Goal: Task Accomplishment & Management: Manage account settings

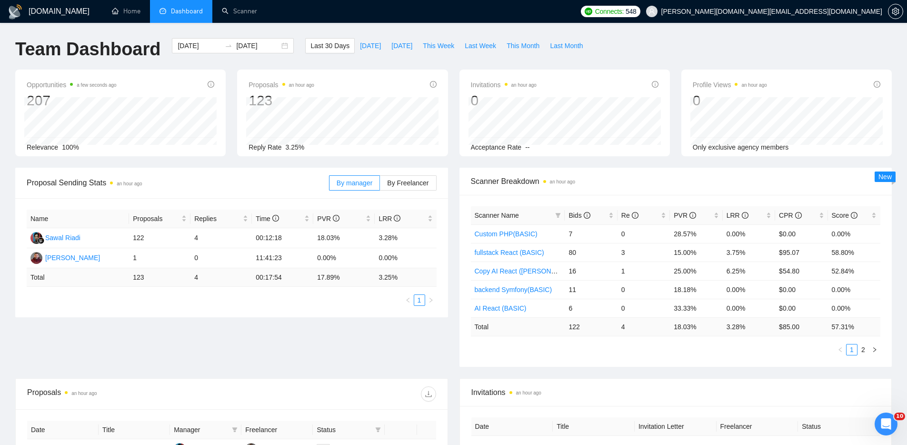
click at [670, 40] on div "Team Dashboard [DATE] [DATE] Last 30 Days [DATE] [DATE] This Week Last Week Thi…" at bounding box center [454, 53] width 888 height 31
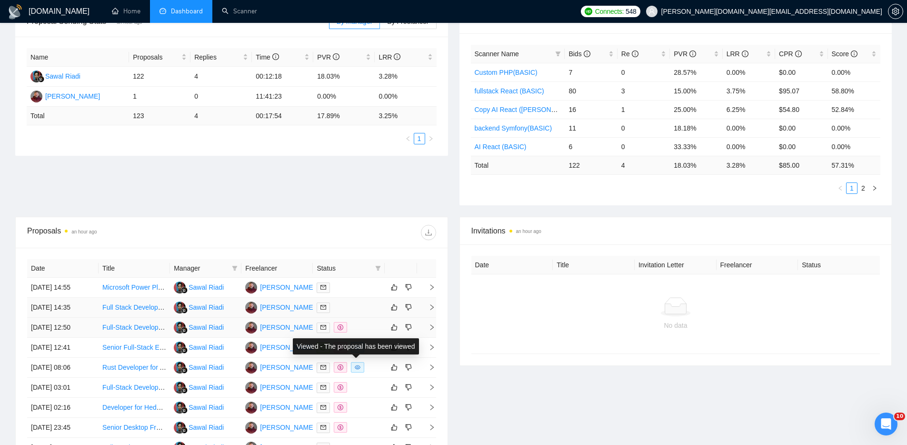
scroll to position [160, 0]
click at [360, 311] on div at bounding box center [349, 308] width 64 height 11
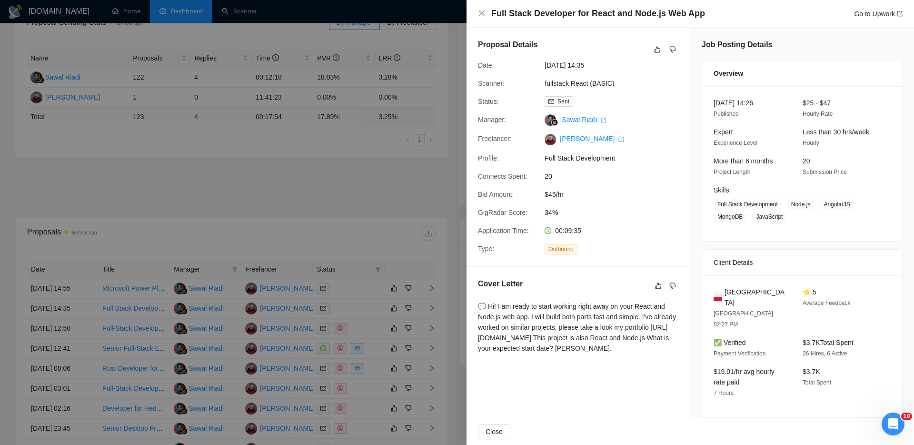
click at [372, 332] on div at bounding box center [457, 222] width 914 height 445
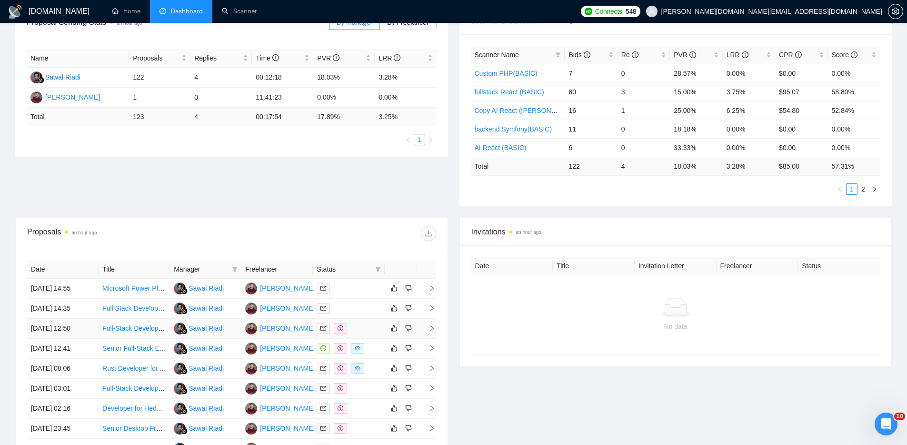
click at [372, 331] on div at bounding box center [349, 328] width 64 height 11
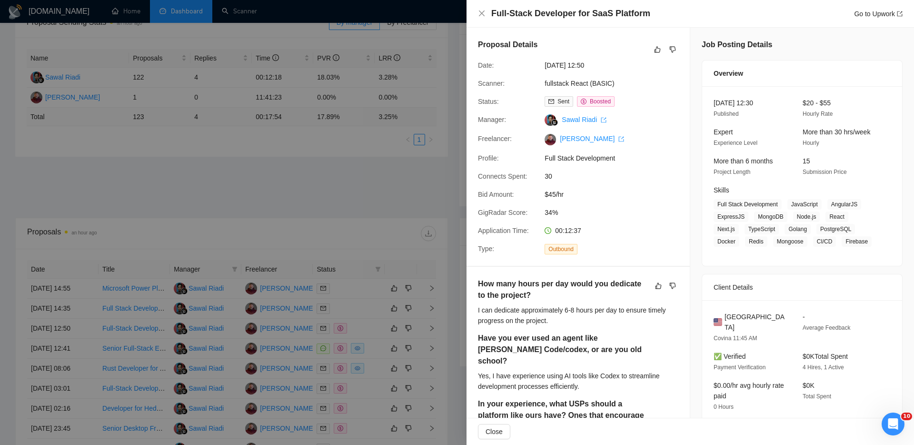
click at [378, 347] on div at bounding box center [457, 222] width 914 height 445
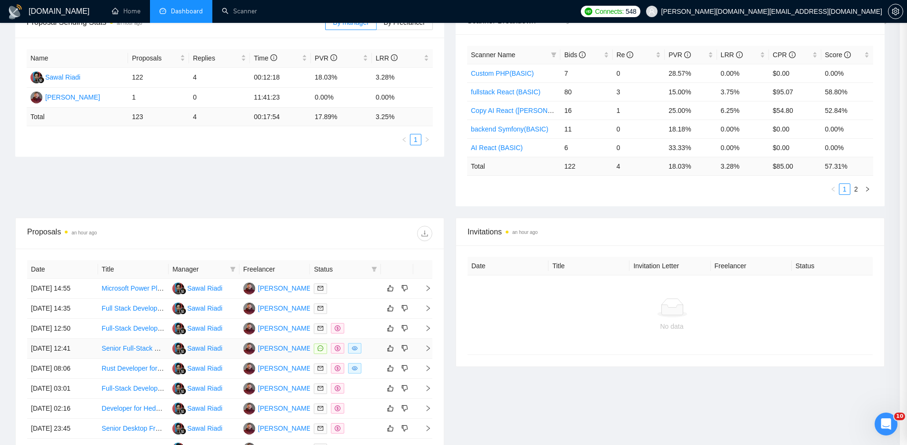
click at [377, 348] on div at bounding box center [345, 348] width 63 height 11
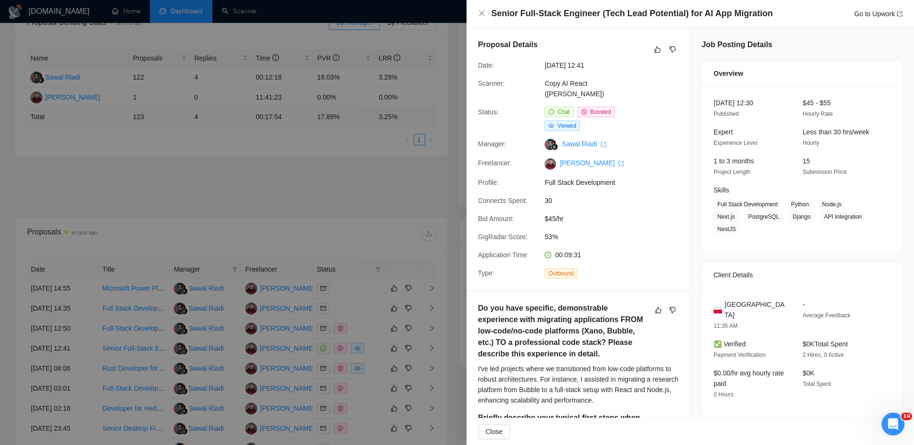
click at [372, 364] on div at bounding box center [457, 222] width 914 height 445
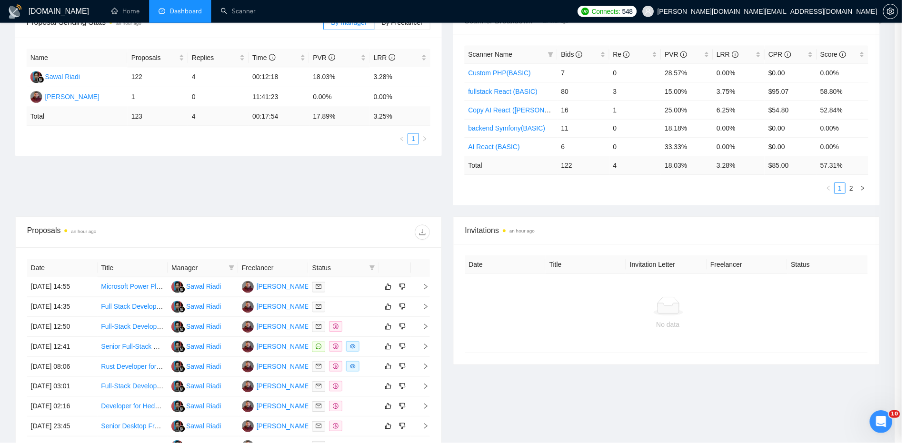
click at [375, 370] on div at bounding box center [345, 368] width 63 height 11
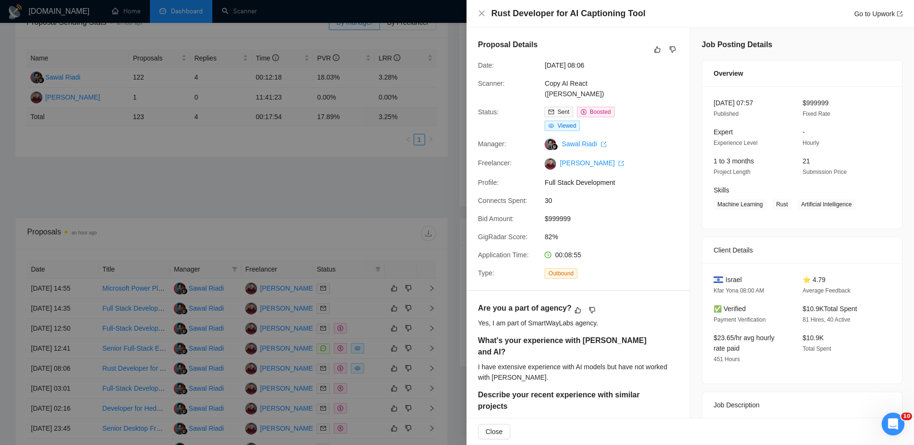
click at [371, 387] on div at bounding box center [457, 222] width 914 height 445
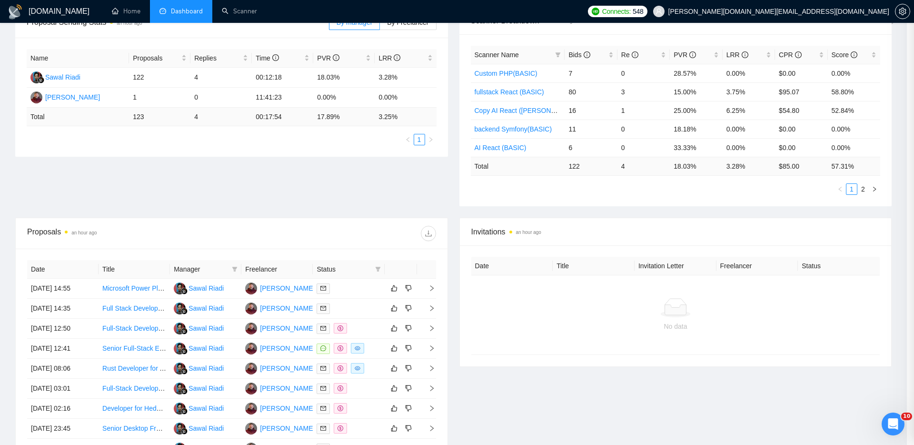
click at [368, 391] on div at bounding box center [349, 388] width 64 height 11
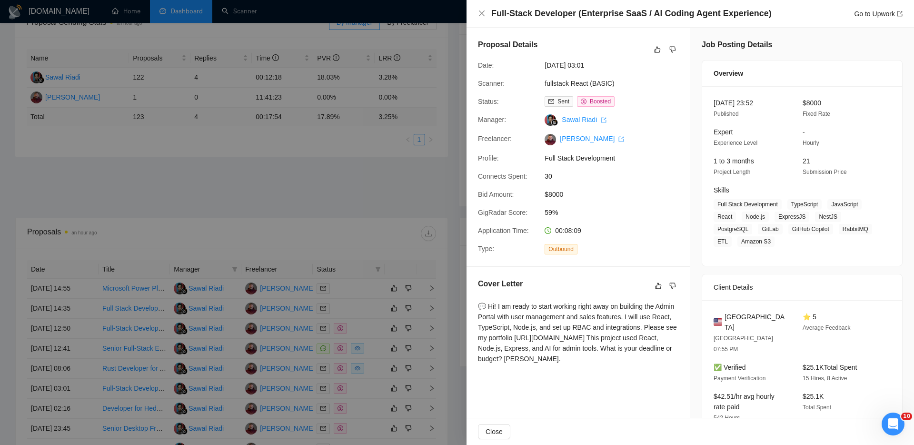
click at [356, 423] on div at bounding box center [457, 222] width 914 height 445
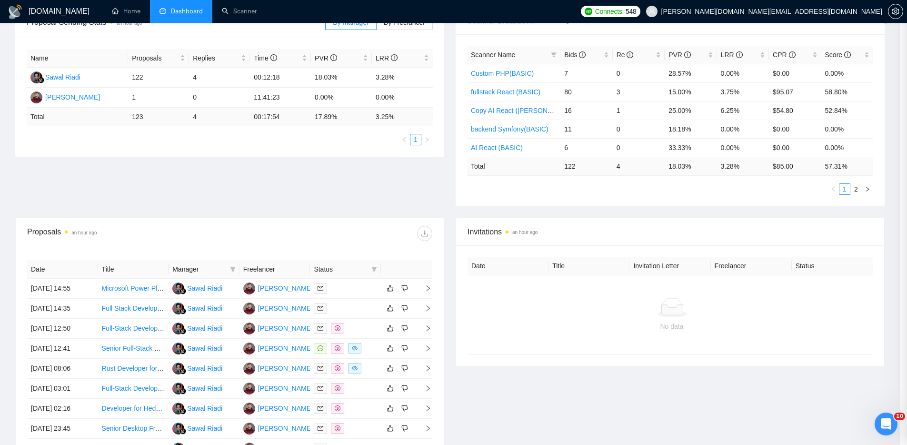
click at [358, 425] on div at bounding box center [345, 428] width 63 height 11
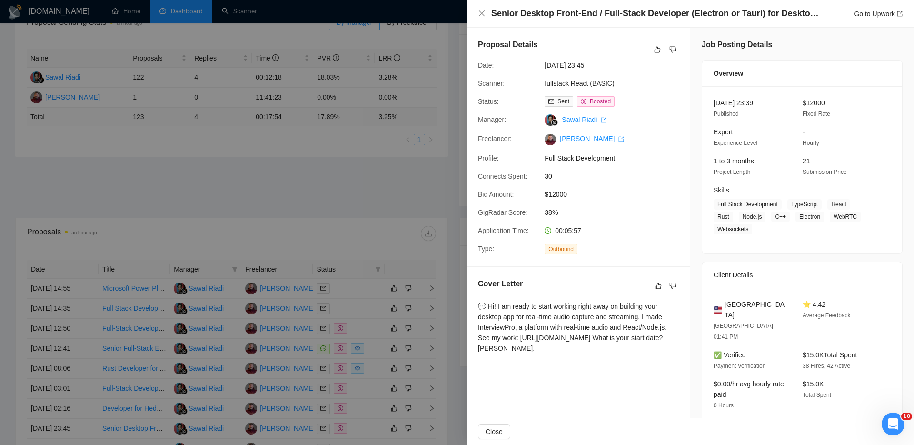
click at [381, 187] on div at bounding box center [457, 222] width 914 height 445
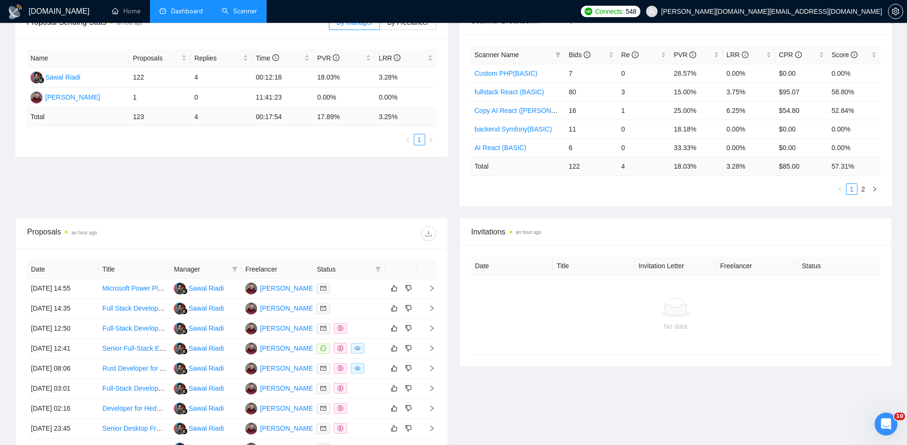
click at [249, 13] on link "Scanner" at bounding box center [239, 11] width 35 height 8
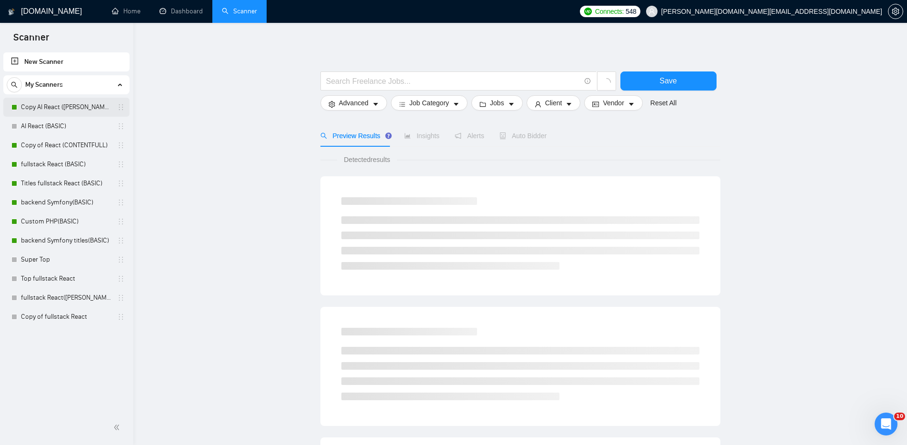
click at [60, 102] on link "Copy AI React ([PERSON_NAME])" at bounding box center [66, 107] width 90 height 19
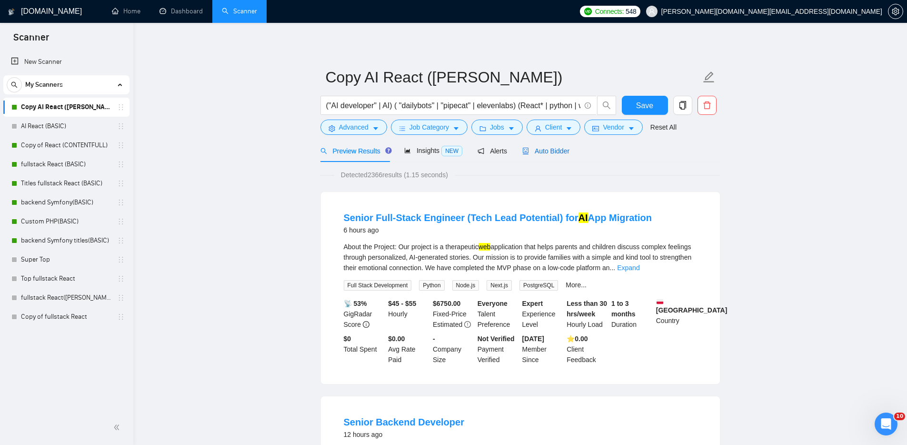
click at [556, 152] on span "Auto Bidder" at bounding box center [545, 151] width 47 height 8
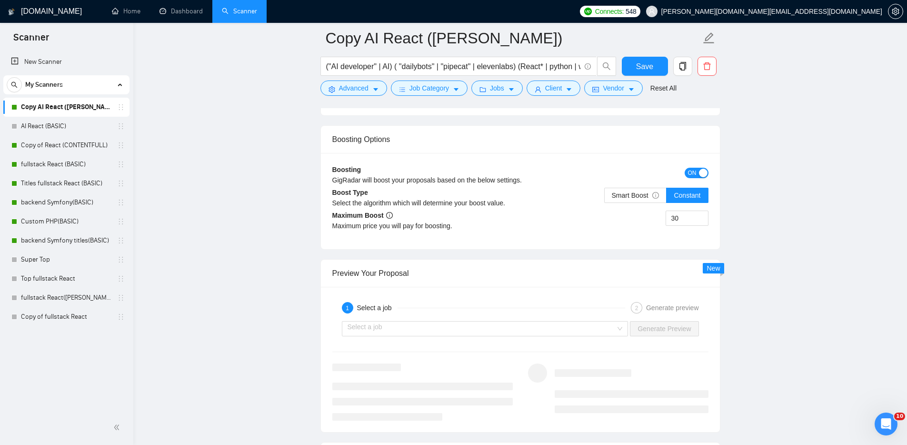
scroll to position [1568, 0]
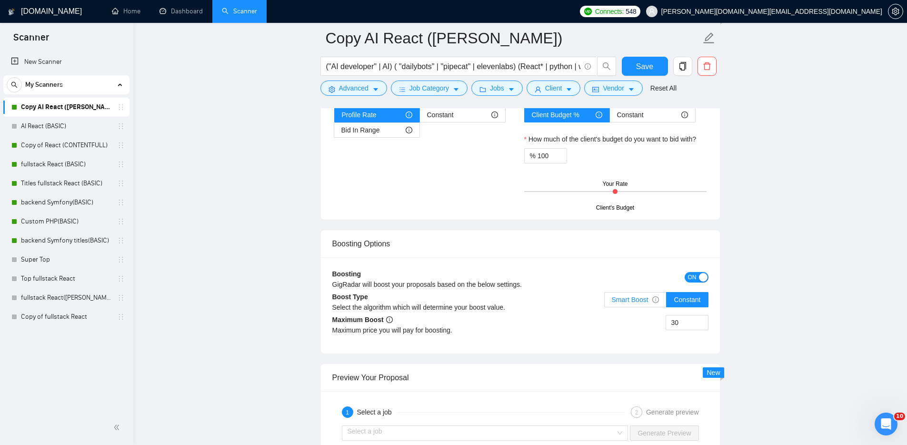
click at [637, 300] on span "Smart Boost" at bounding box center [636, 300] width 48 height 8
click at [605, 302] on input "Smart Boost" at bounding box center [605, 302] width 0 height 0
click at [642, 67] on span "Save" at bounding box center [644, 66] width 17 height 12
click at [42, 164] on link "fullstack React (BASIC)" at bounding box center [66, 164] width 90 height 19
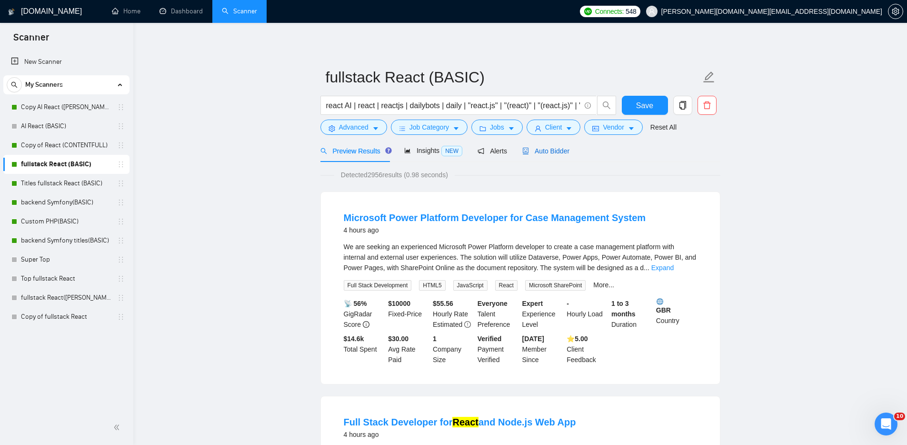
click at [559, 149] on span "Auto Bidder" at bounding box center [545, 151] width 47 height 8
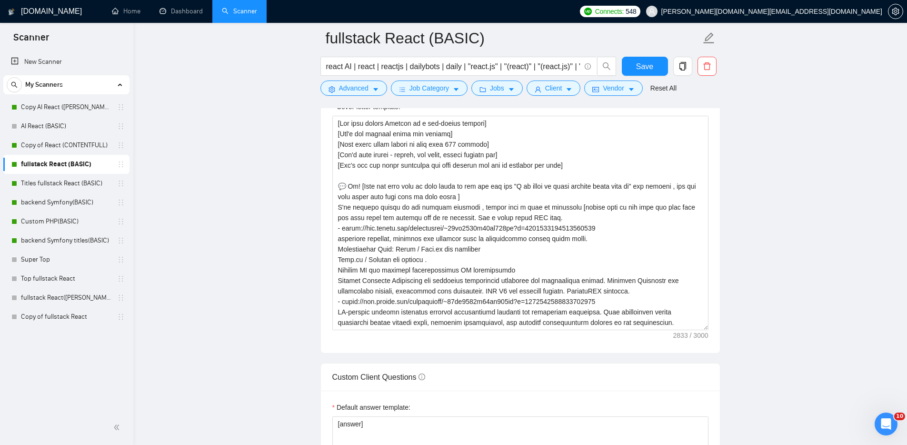
scroll to position [901, 0]
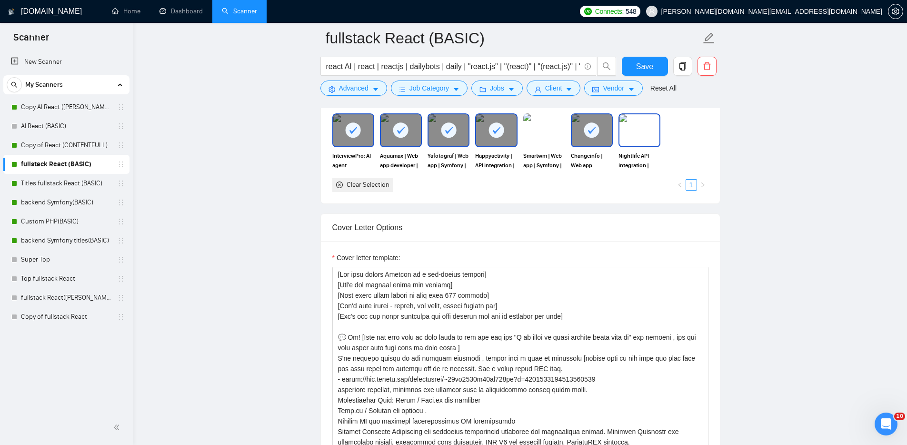
click at [641, 133] on img at bounding box center [640, 129] width 40 height 31
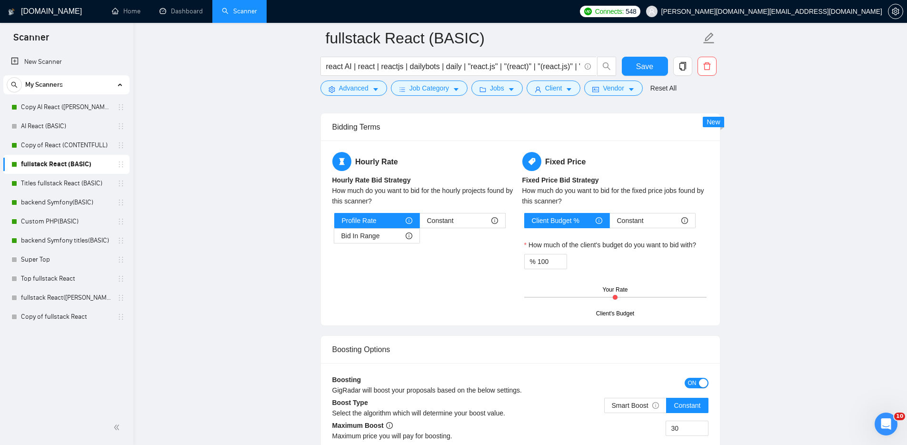
scroll to position [1527, 0]
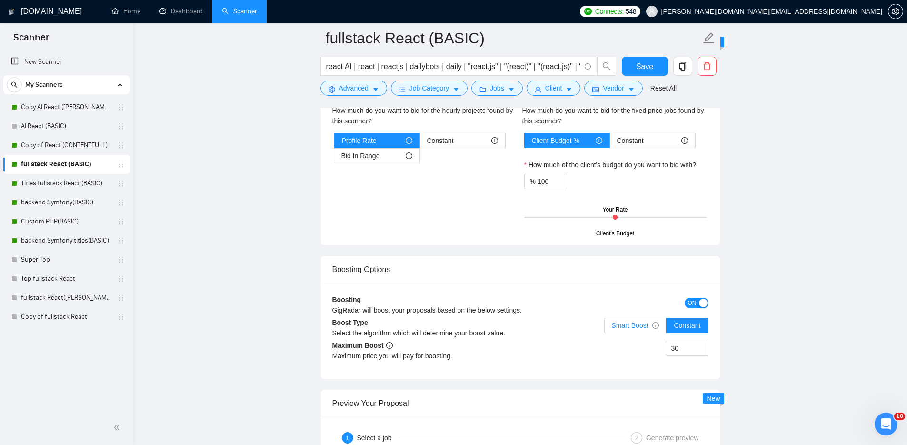
click at [636, 326] on span "Smart Boost" at bounding box center [636, 325] width 48 height 8
click at [605, 328] on input "Smart Boost" at bounding box center [605, 328] width 0 height 0
click at [654, 66] on button "Save" at bounding box center [645, 66] width 46 height 19
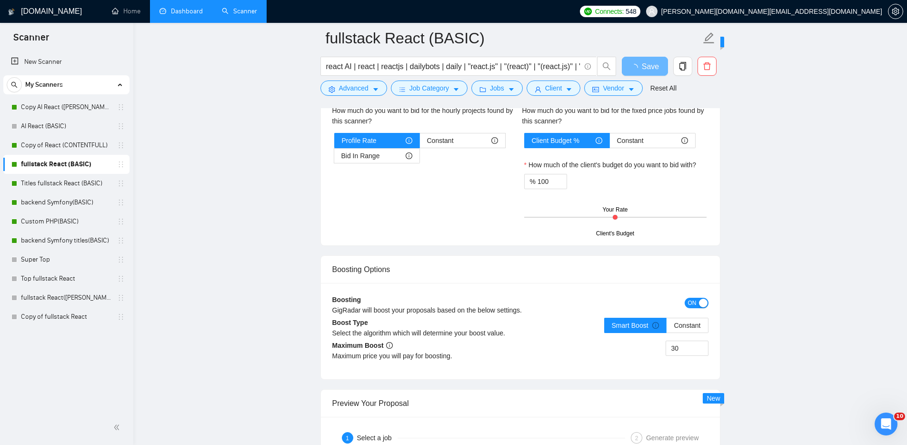
click at [178, 12] on link "Dashboard" at bounding box center [181, 11] width 43 height 8
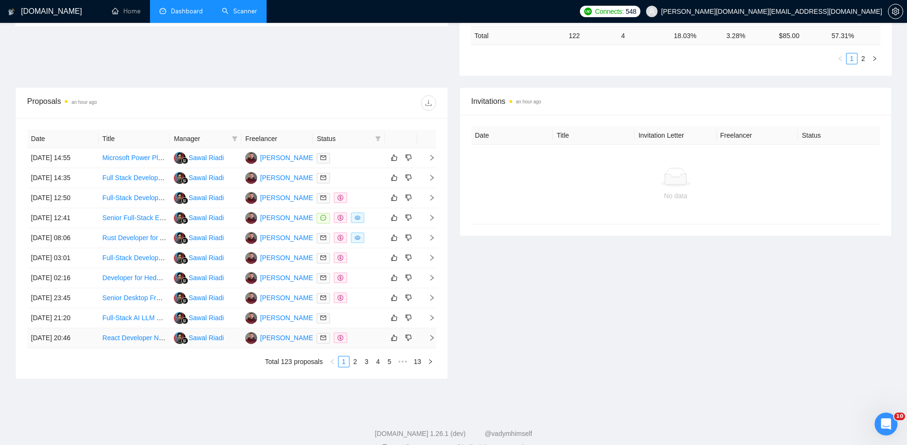
scroll to position [310, 0]
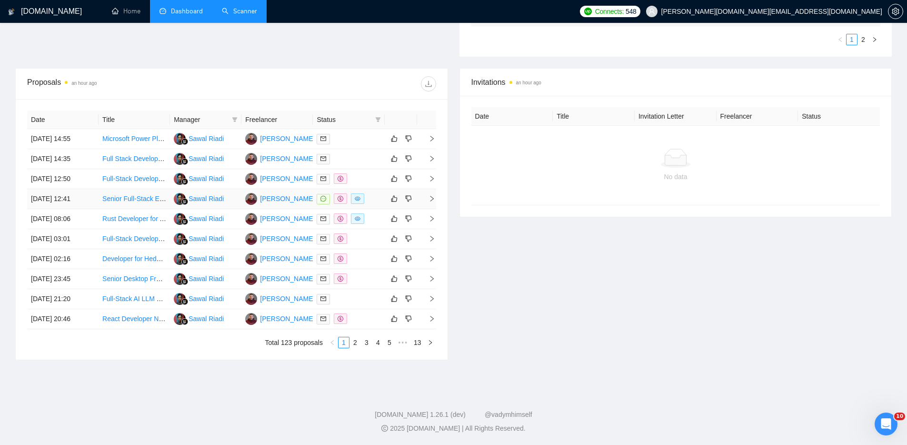
click at [374, 198] on div at bounding box center [349, 198] width 64 height 11
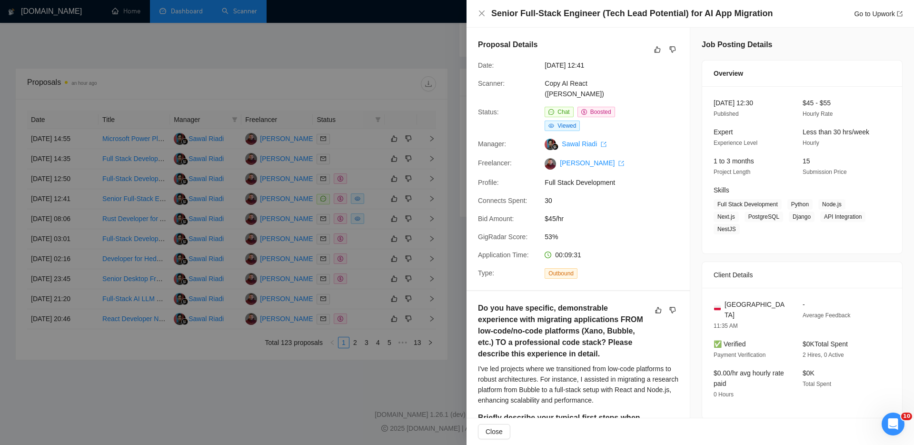
click at [430, 383] on div at bounding box center [457, 222] width 914 height 445
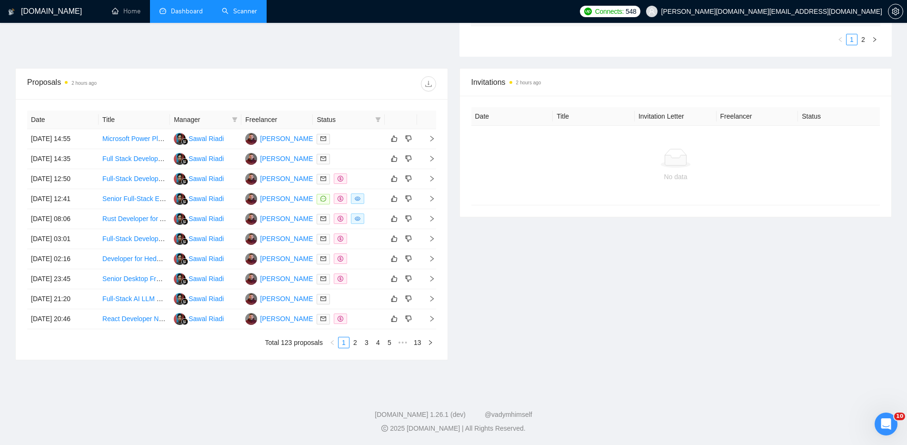
click at [575, 351] on div "Invitations 2 hours ago Date Title Invitation Letter Freelancer Status No data" at bounding box center [676, 214] width 444 height 292
click at [543, 298] on div "Invitations 2 hours ago Date Title Invitation Letter Freelancer Status No data" at bounding box center [676, 214] width 444 height 292
click at [111, 412] on div "[DOMAIN_NAME] 1.26.1 (dev) @vadymhimself" at bounding box center [454, 415] width 892 height 10
click at [755, 306] on div "Invitations 2 hours ago Date Title Invitation Letter Freelancer Status No data" at bounding box center [676, 214] width 444 height 292
